Goal: Task Accomplishment & Management: Manage account settings

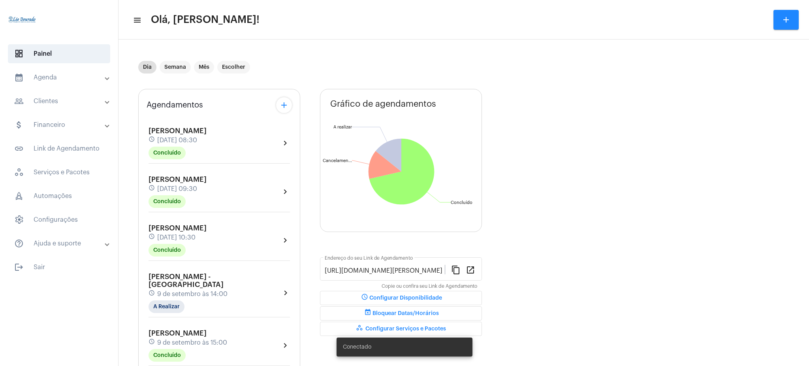
click at [54, 75] on mat-panel-title "calendar_month_outlined Agenda" at bounding box center [59, 77] width 91 height 9
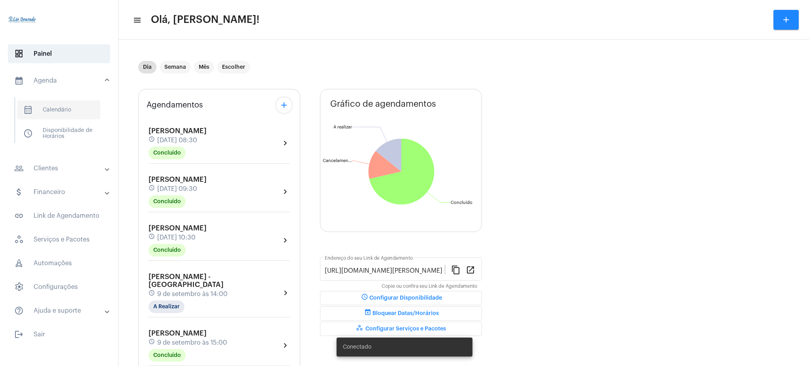
click at [73, 108] on span "calendar_month_outlined Calendário" at bounding box center [58, 109] width 83 height 19
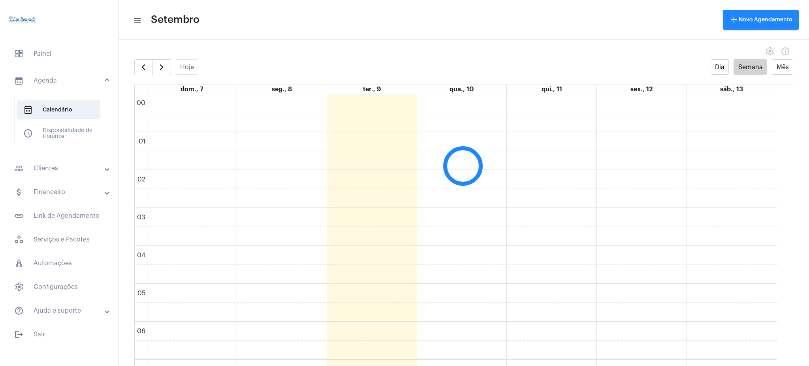
scroll to position [228, 0]
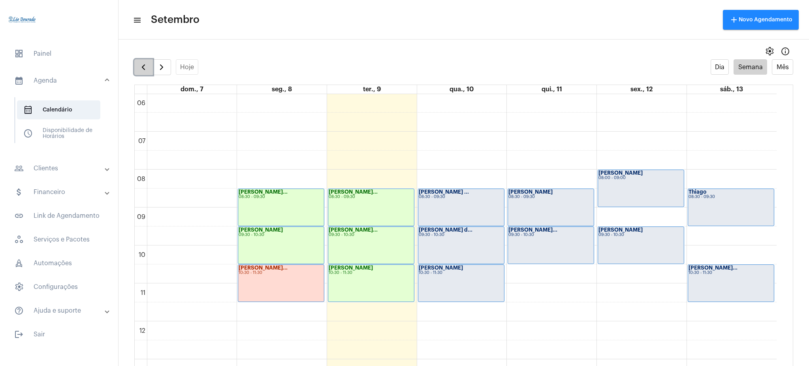
click at [142, 63] on span "button" at bounding box center [143, 66] width 9 height 9
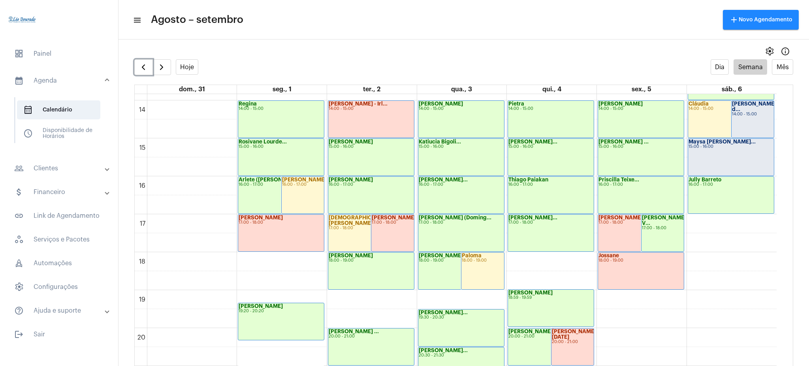
scroll to position [525, 0]
click at [168, 72] on button "button" at bounding box center [162, 67] width 19 height 16
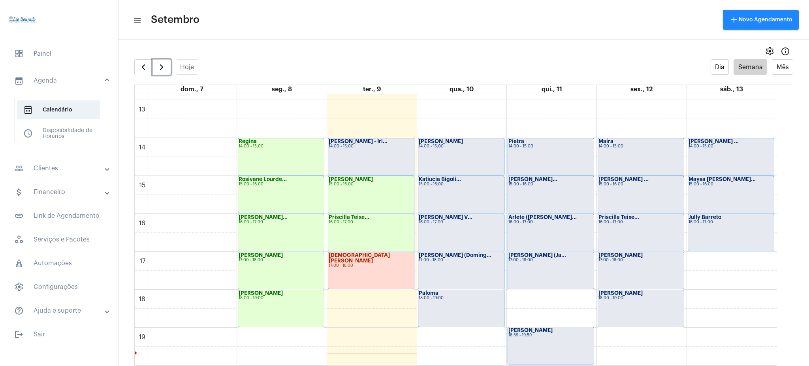
scroll to position [488, 0]
click at [386, 164] on div "[PERSON_NAME] - Irl... 14:00 - 15:00" at bounding box center [371, 155] width 86 height 37
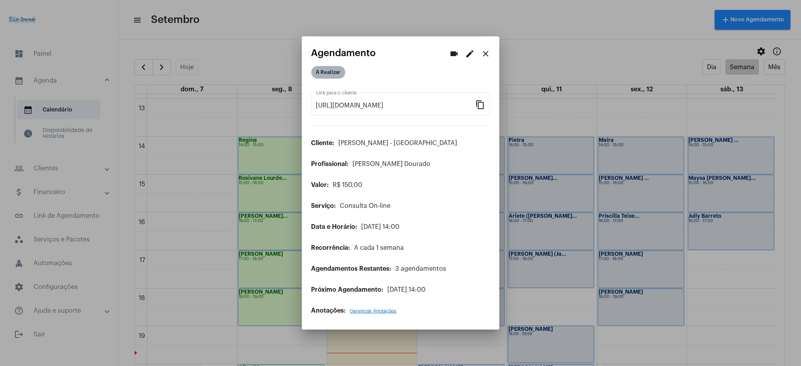
click at [324, 72] on mat-chip "A Realizar" at bounding box center [328, 72] width 34 height 13
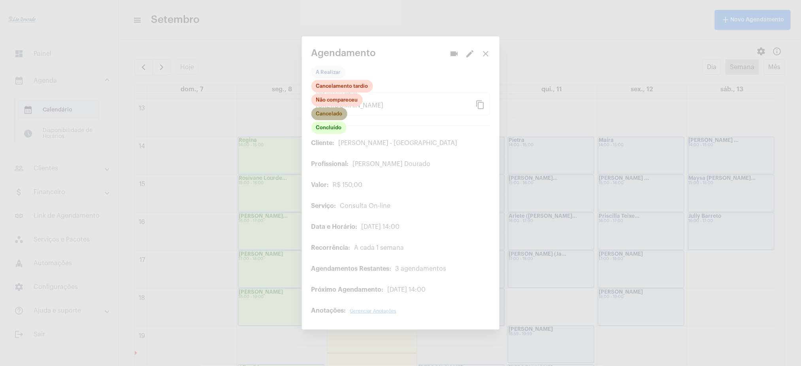
click at [331, 116] on mat-chip "Cancelado" at bounding box center [329, 113] width 36 height 13
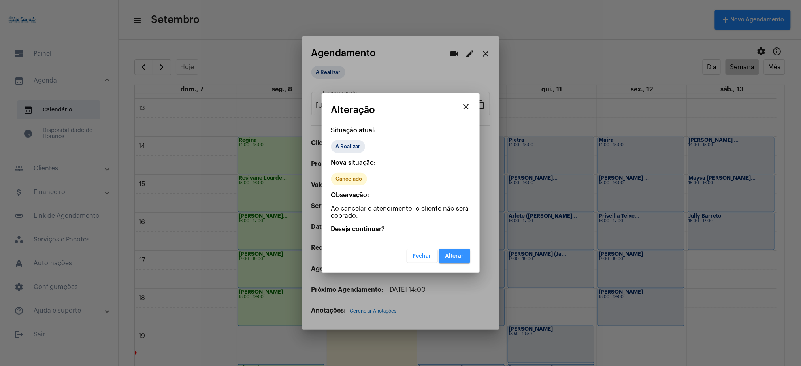
click at [462, 256] on span "Alterar" at bounding box center [454, 256] width 19 height 6
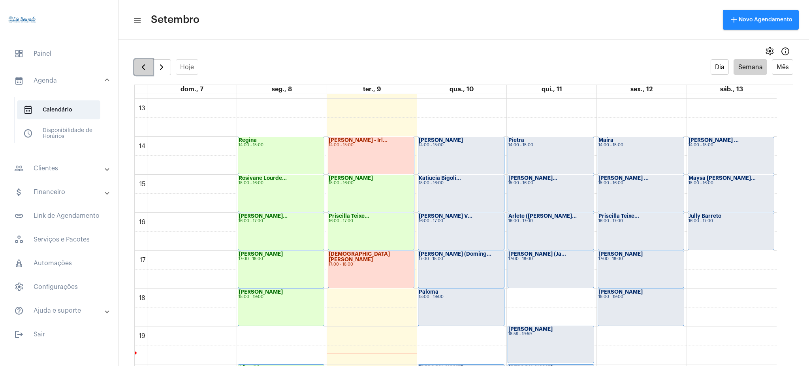
click at [149, 64] on button "button" at bounding box center [143, 67] width 19 height 16
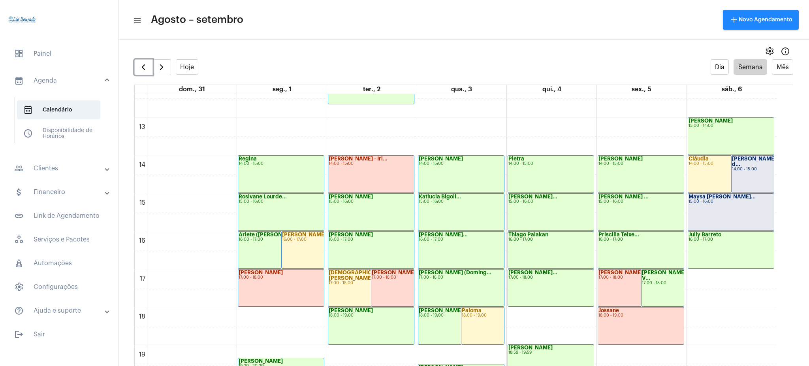
scroll to position [465, 0]
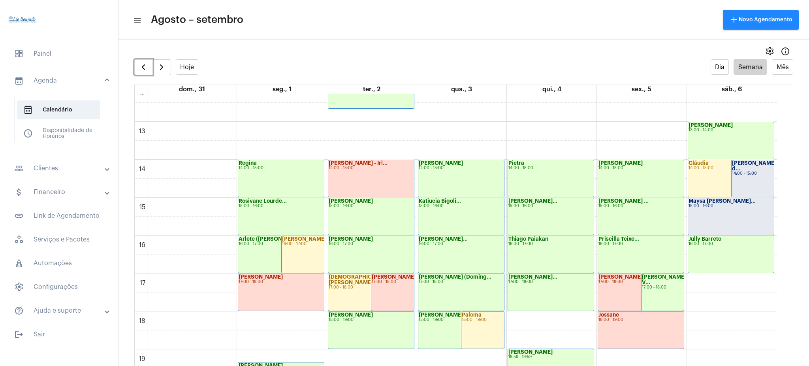
click at [726, 214] on div "Maysa [PERSON_NAME]... 15:00 - 16:00" at bounding box center [731, 216] width 86 height 37
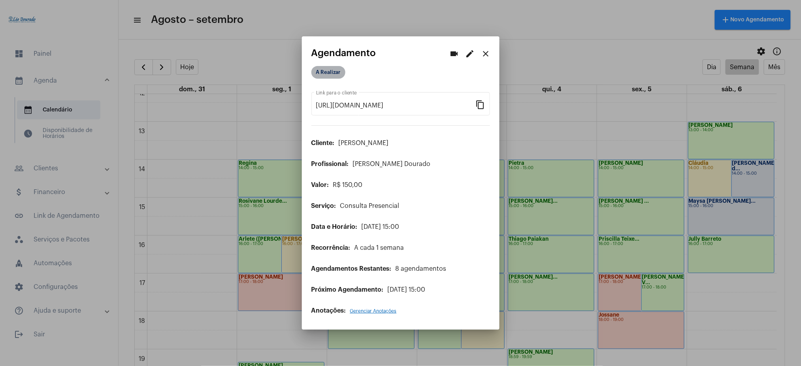
click at [336, 73] on mat-chip "A Realizar" at bounding box center [328, 72] width 34 height 13
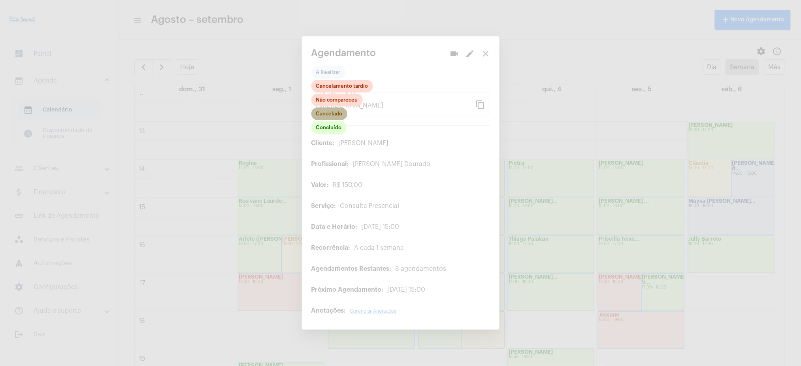
click at [329, 114] on mat-chip "Cancelado" at bounding box center [329, 113] width 36 height 13
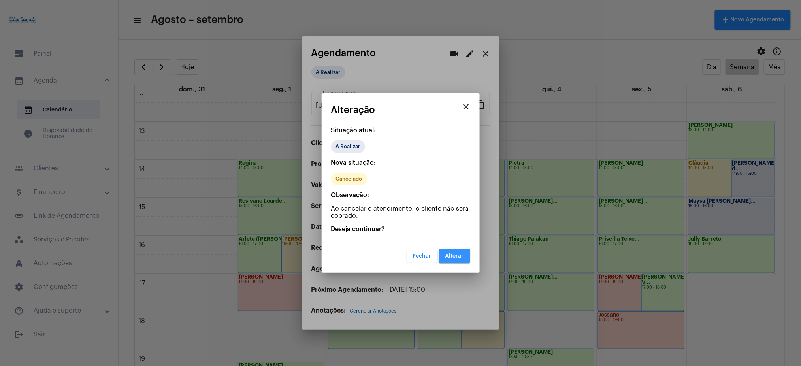
click at [466, 250] on button "Alterar" at bounding box center [454, 256] width 31 height 14
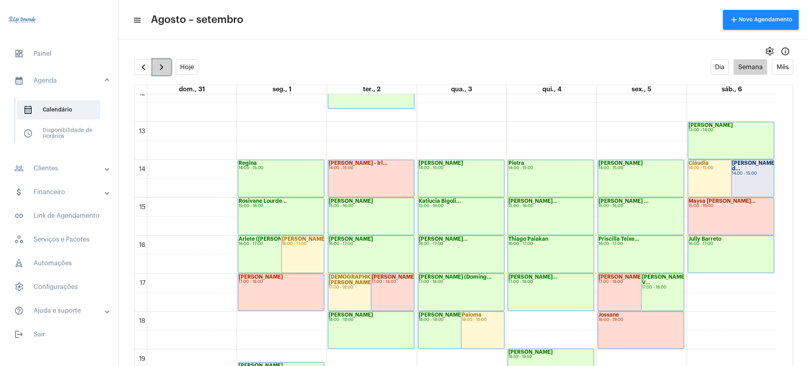
click at [158, 62] on span "button" at bounding box center [161, 66] width 9 height 9
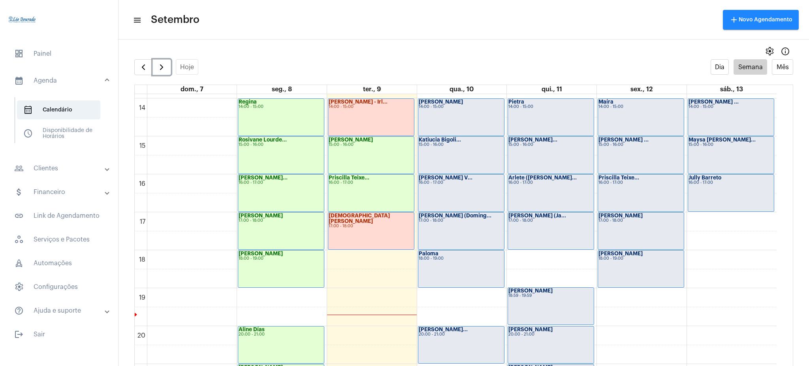
scroll to position [524, 0]
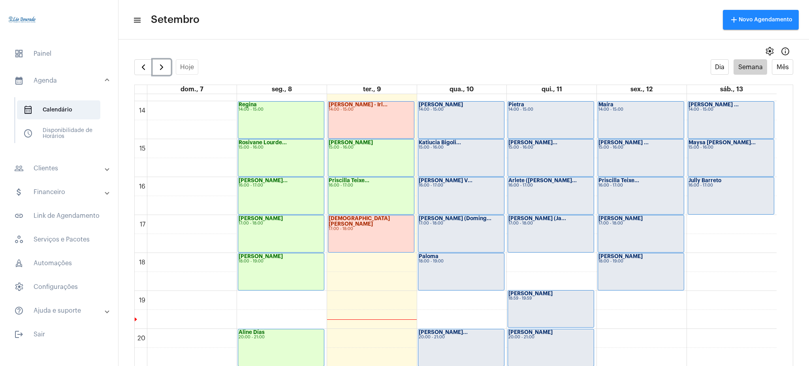
click at [437, 260] on div "18:00 - 19:00" at bounding box center [461, 261] width 85 height 4
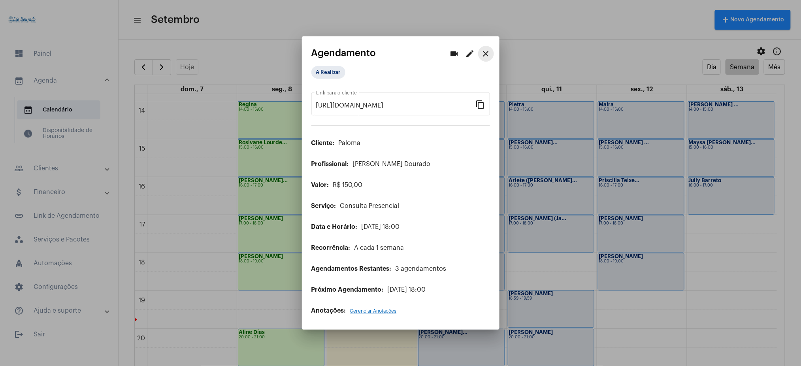
click at [482, 50] on mat-icon "close" at bounding box center [485, 53] width 9 height 9
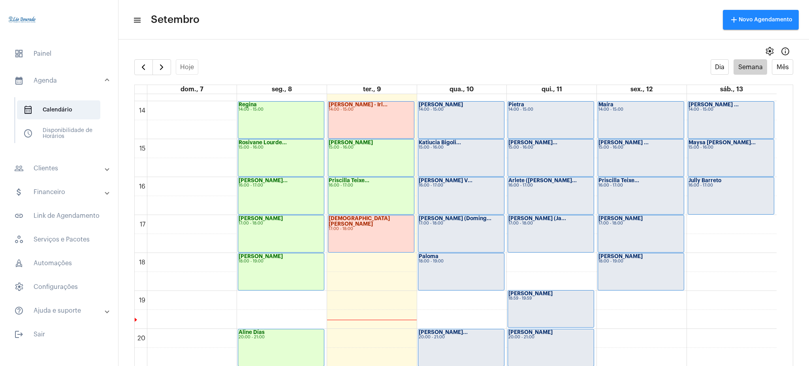
click at [143, 59] on div at bounding box center [152, 67] width 37 height 16
click at [147, 61] on button "button" at bounding box center [143, 67] width 19 height 16
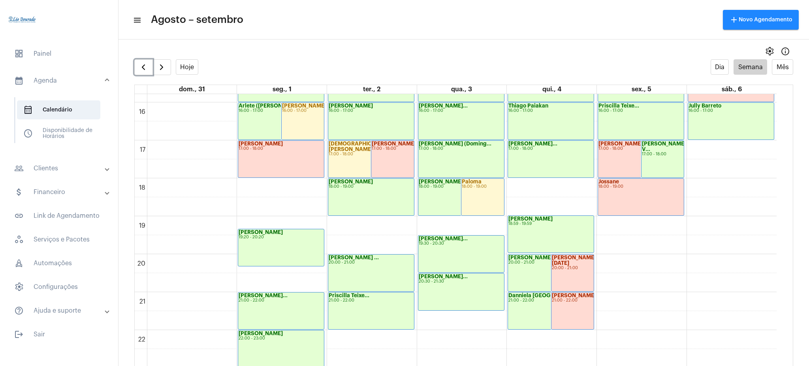
scroll to position [597, 0]
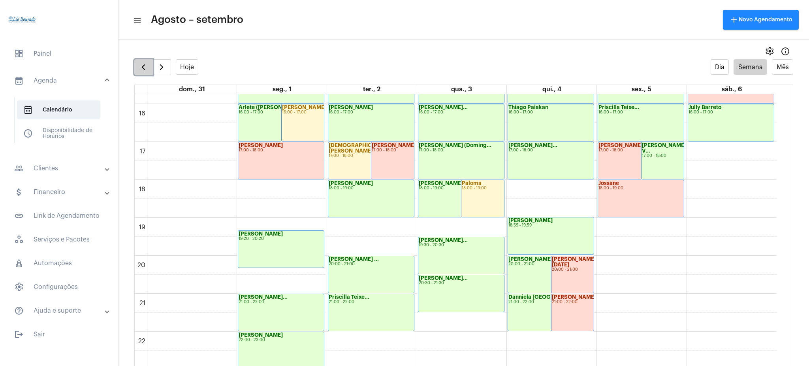
click at [144, 74] on button "button" at bounding box center [143, 67] width 19 height 16
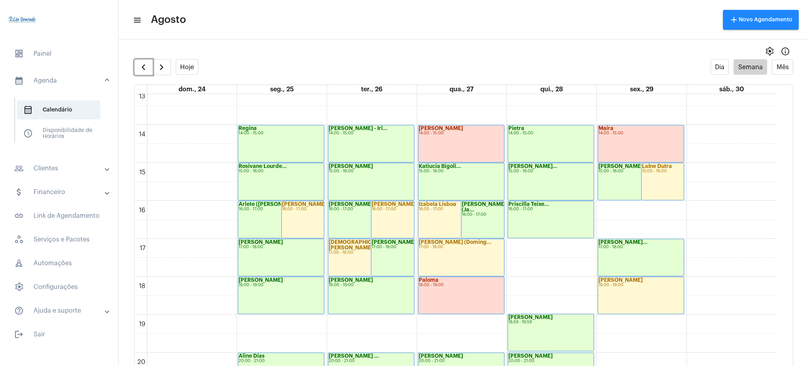
scroll to position [496, 0]
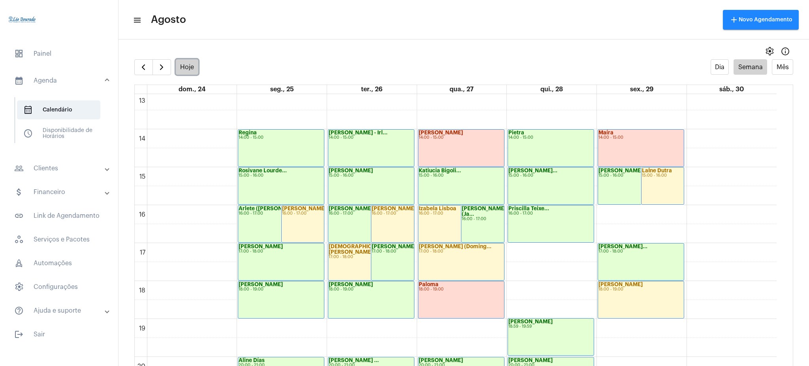
click at [187, 67] on button "Hoje" at bounding box center [187, 66] width 23 height 15
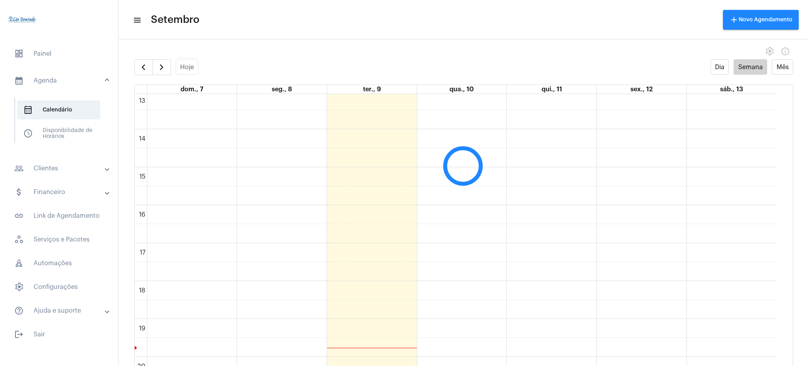
scroll to position [228, 0]
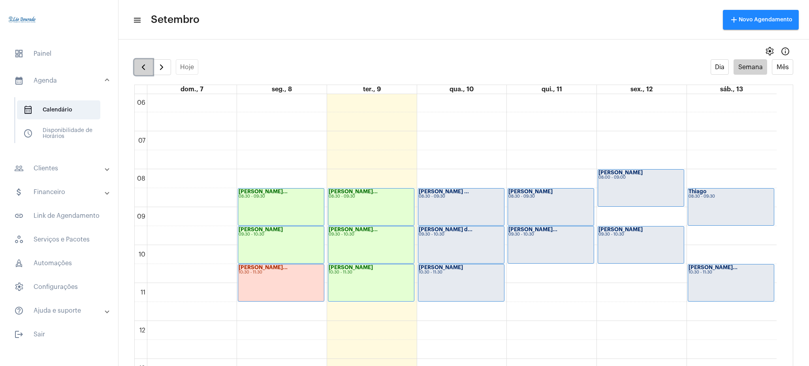
click at [146, 66] on span "button" at bounding box center [143, 66] width 9 height 9
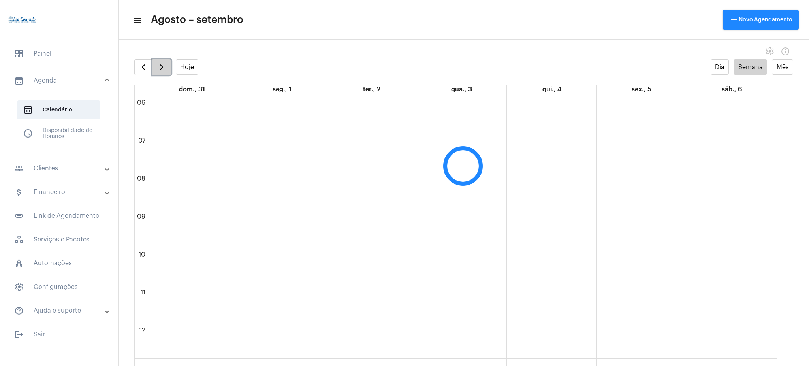
click at [160, 67] on span "button" at bounding box center [161, 66] width 9 height 9
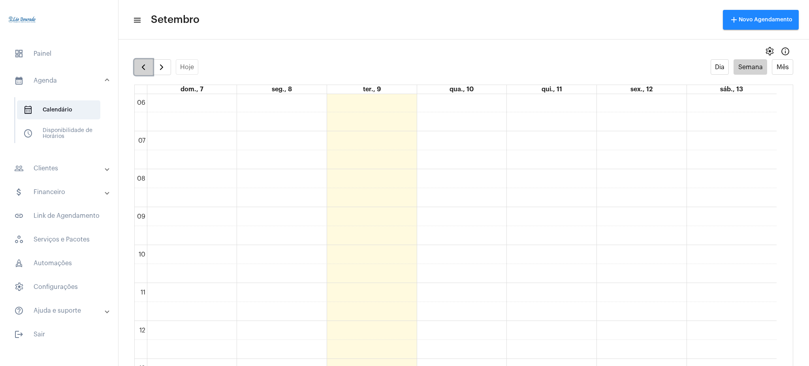
click at [138, 65] on button "button" at bounding box center [143, 67] width 19 height 16
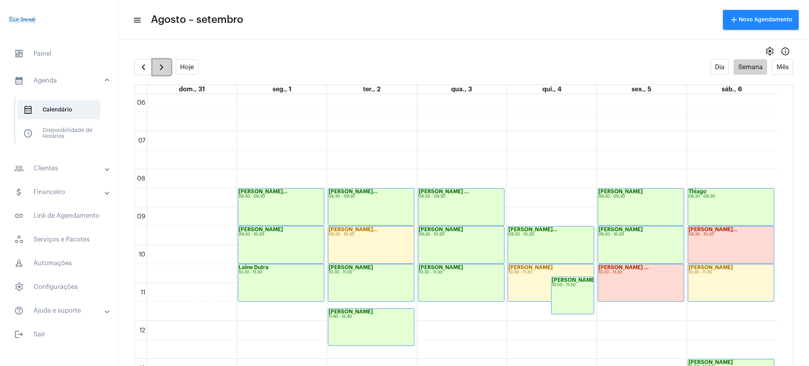
click at [161, 62] on span "button" at bounding box center [161, 66] width 9 height 9
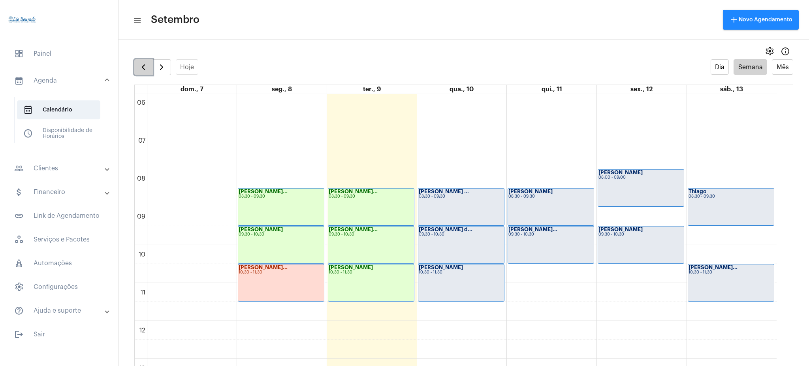
click at [143, 66] on span "button" at bounding box center [143, 66] width 9 height 9
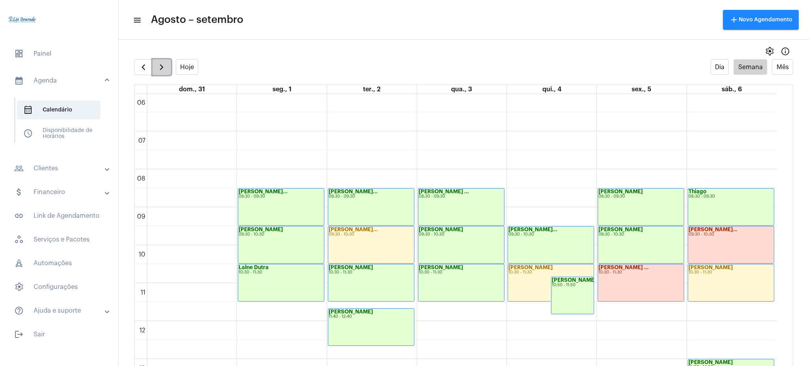
click at [168, 67] on button "button" at bounding box center [162, 67] width 19 height 16
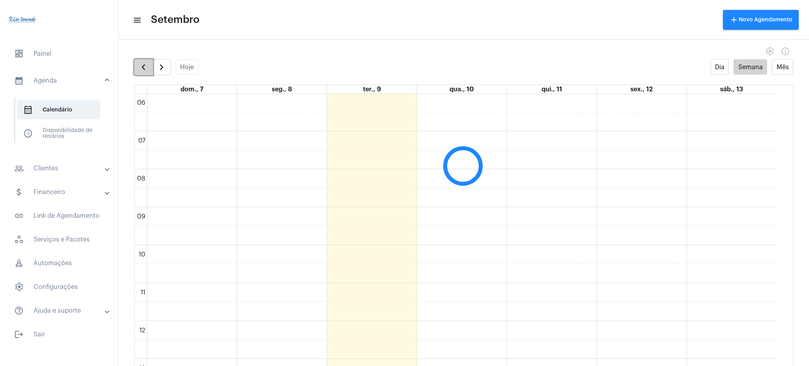
click at [147, 60] on button "button" at bounding box center [143, 67] width 19 height 16
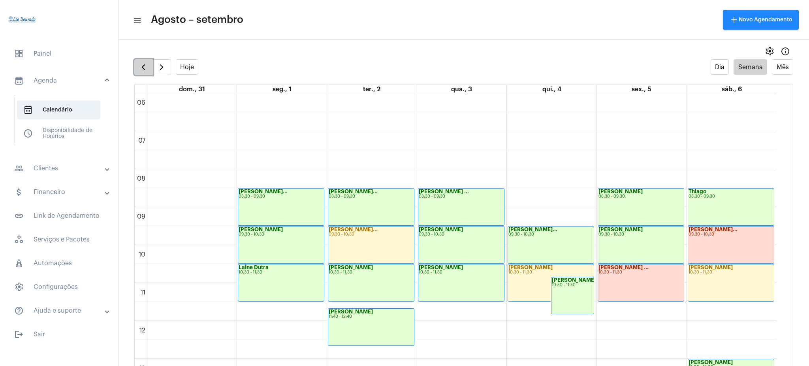
click at [141, 63] on span "button" at bounding box center [143, 66] width 9 height 9
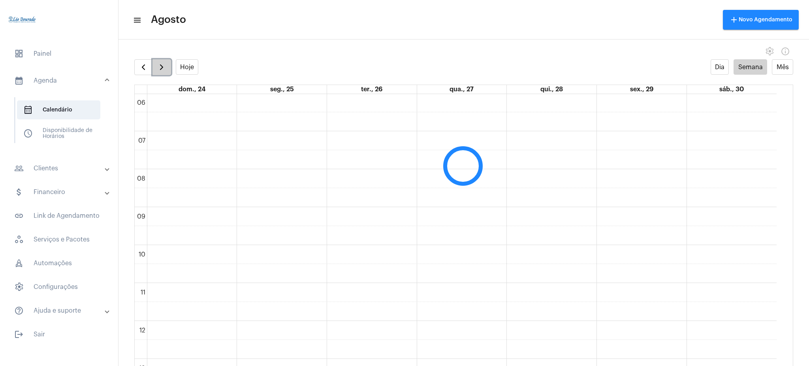
click at [158, 68] on span "button" at bounding box center [161, 66] width 9 height 9
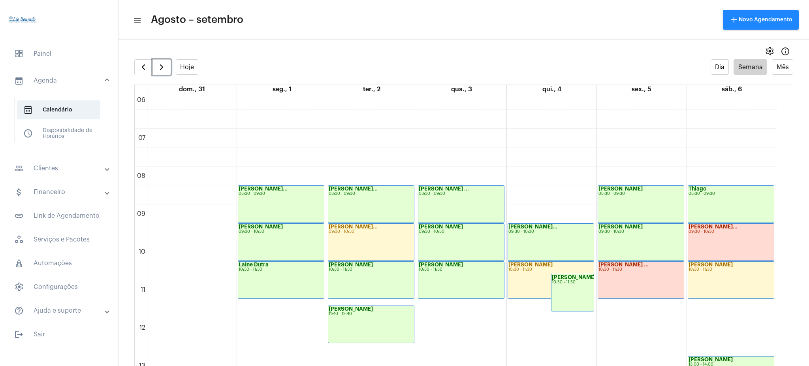
scroll to position [230, 0]
click at [154, 72] on button "button" at bounding box center [162, 67] width 19 height 16
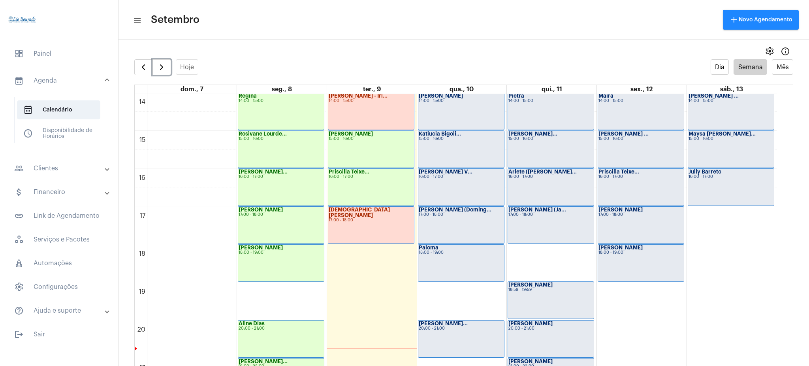
scroll to position [554, 0]
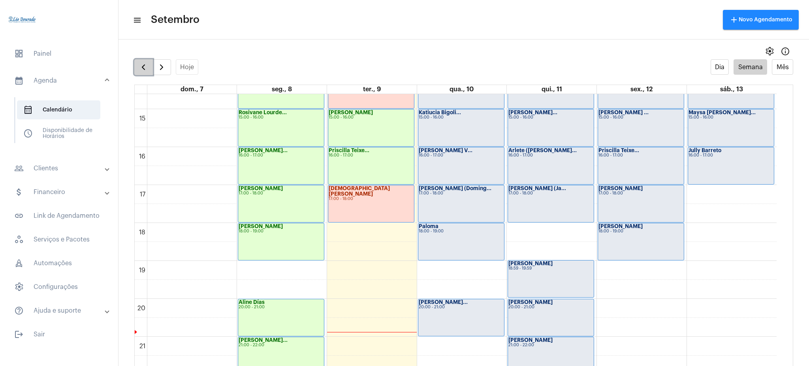
click at [143, 69] on span "button" at bounding box center [143, 66] width 9 height 9
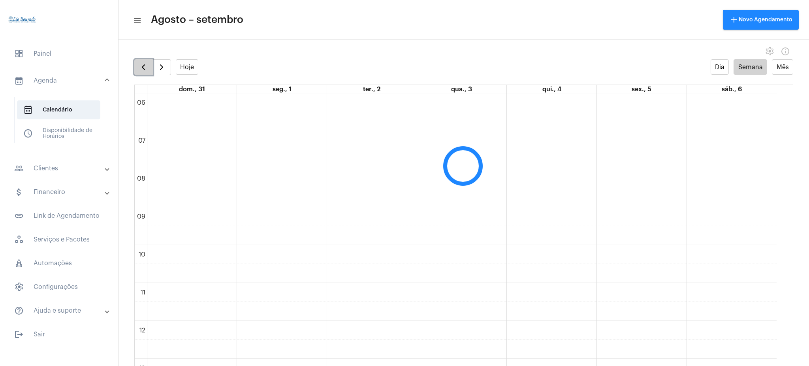
click at [143, 69] on span "button" at bounding box center [143, 66] width 9 height 9
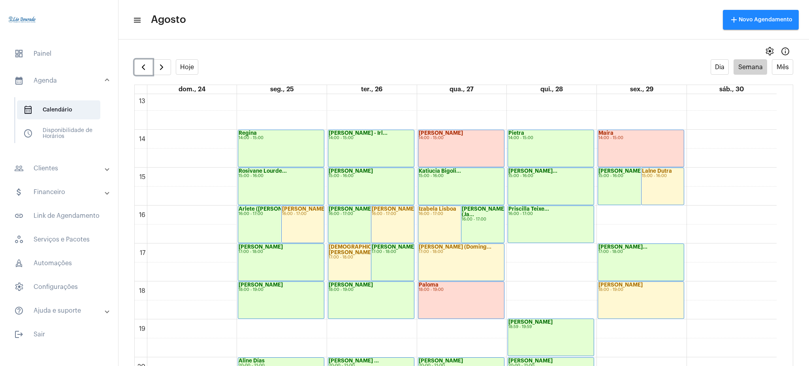
scroll to position [498, 0]
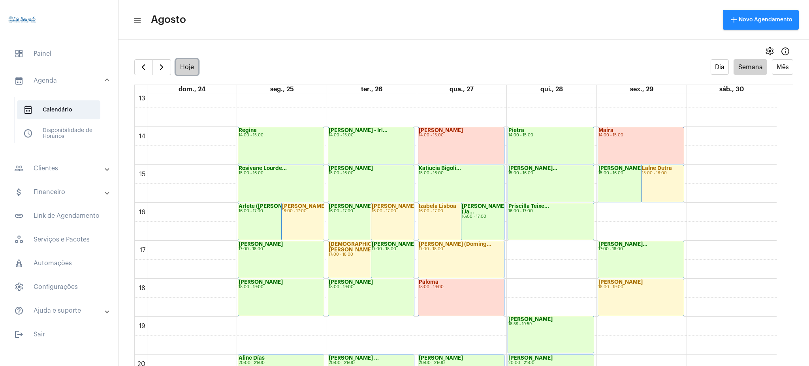
click at [187, 63] on button "Hoje" at bounding box center [187, 66] width 23 height 15
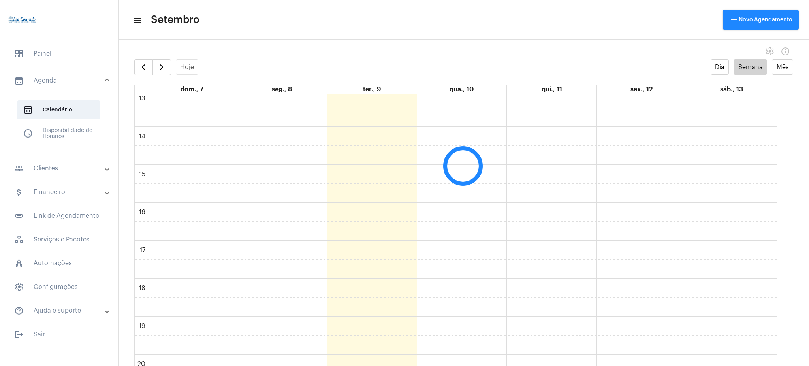
scroll to position [228, 0]
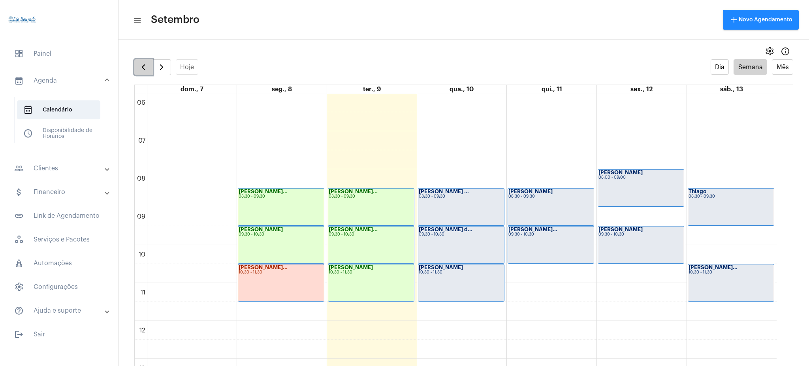
click at [141, 61] on button "button" at bounding box center [143, 67] width 19 height 16
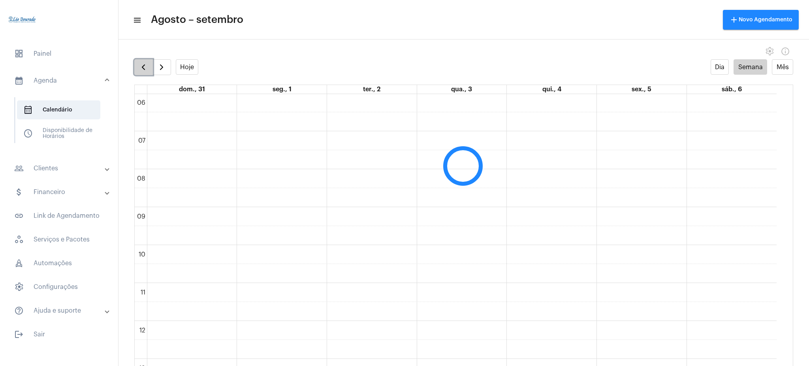
click at [141, 61] on button "button" at bounding box center [143, 67] width 19 height 16
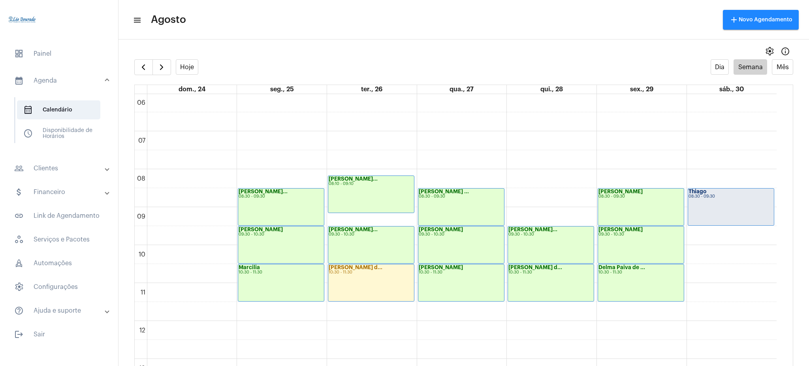
drag, startPoint x: 786, startPoint y: 241, endPoint x: 780, endPoint y: 242, distance: 6.0
click at [780, 242] on full-calendar "Hoje Dia Semana Mês dom., 24 seg., 25 ter., 26 qua., 27 qui., 28 sex., 29 sáb.,…" at bounding box center [464, 220] width 691 height 322
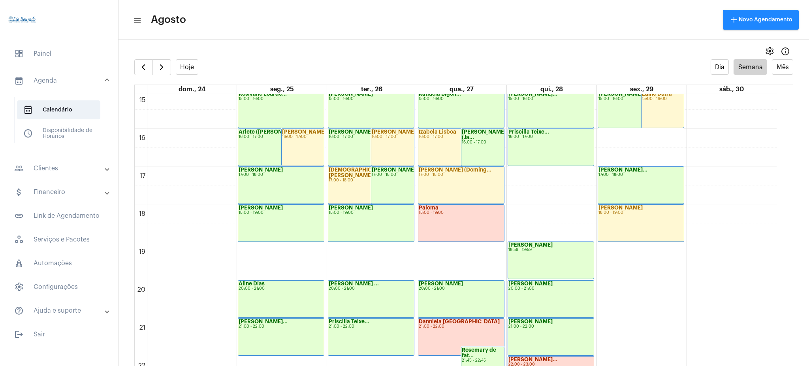
scroll to position [598, 0]
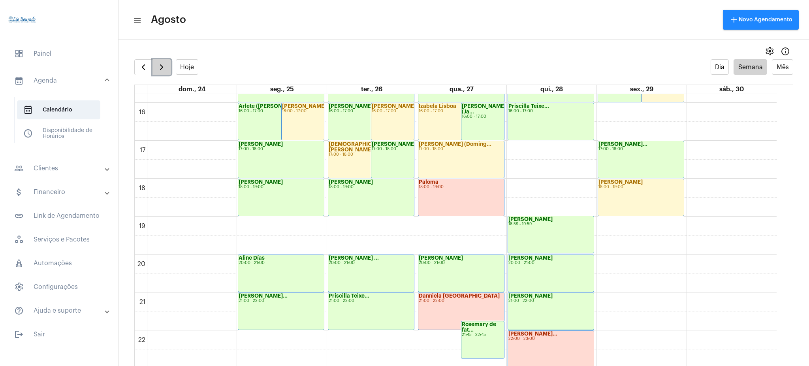
click at [161, 69] on span "button" at bounding box center [161, 66] width 9 height 9
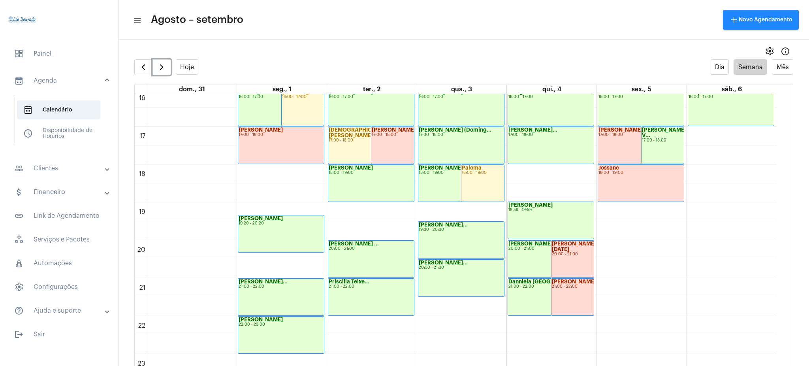
scroll to position [622, 0]
